Goal: Find contact information: Find contact information

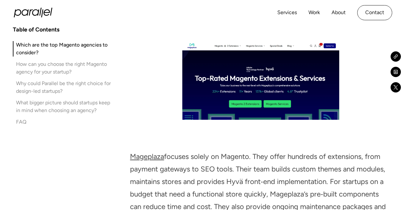
scroll to position [1155, 0]
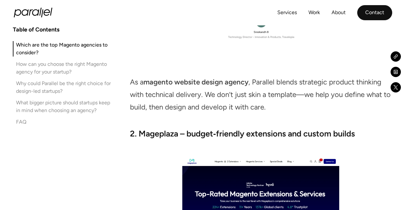
click at [376, 14] on link "Contact" at bounding box center [374, 12] width 35 height 15
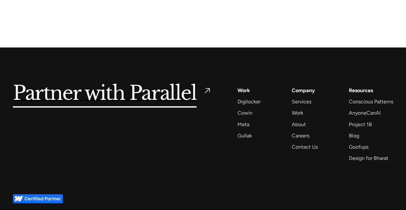
scroll to position [1050, 0]
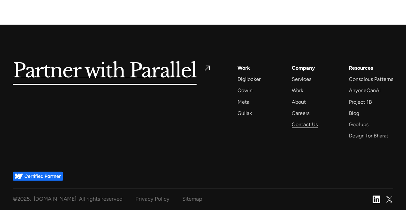
click at [312, 124] on div "Contact Us" at bounding box center [305, 124] width 26 height 9
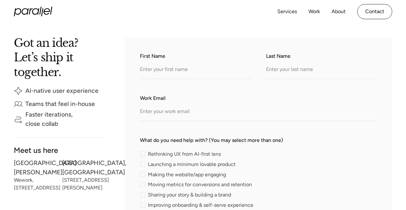
scroll to position [87, 0]
